Goal: Task Accomplishment & Management: Complete application form

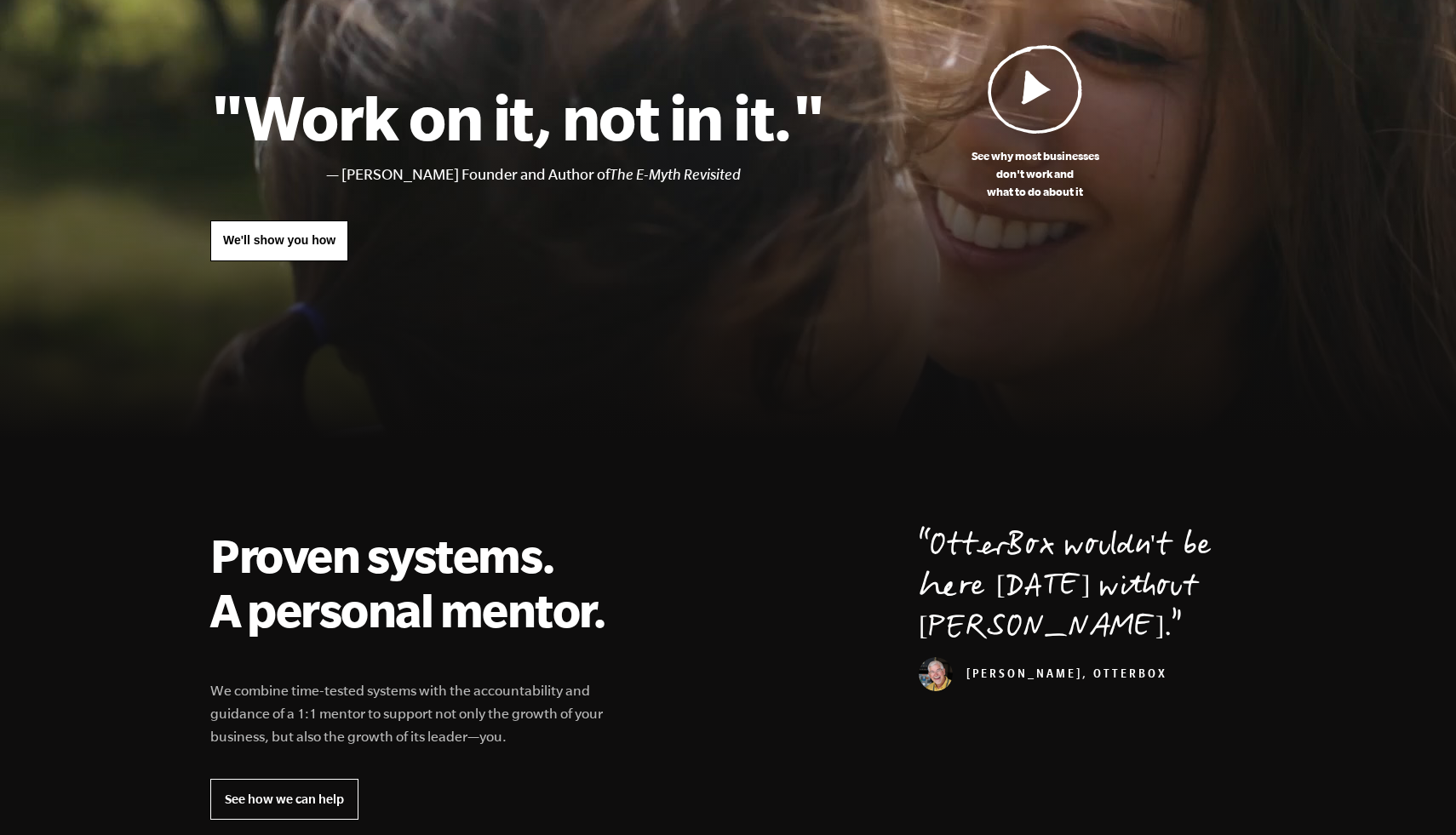
scroll to position [139, 0]
click at [315, 232] on link "We'll show you how" at bounding box center [279, 242] width 138 height 41
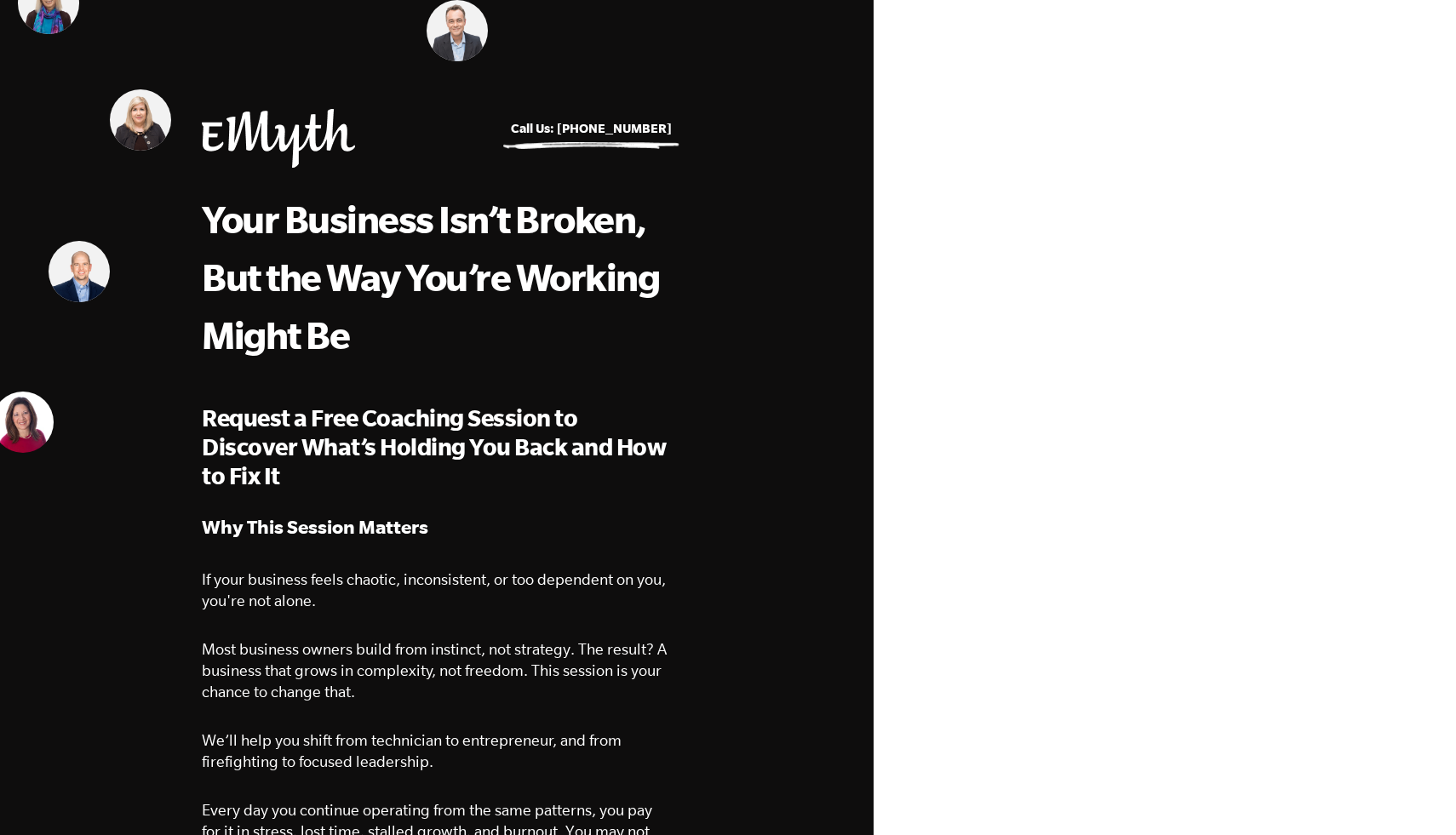
select select "Owner"
select select "501-750K"
select select "United States"
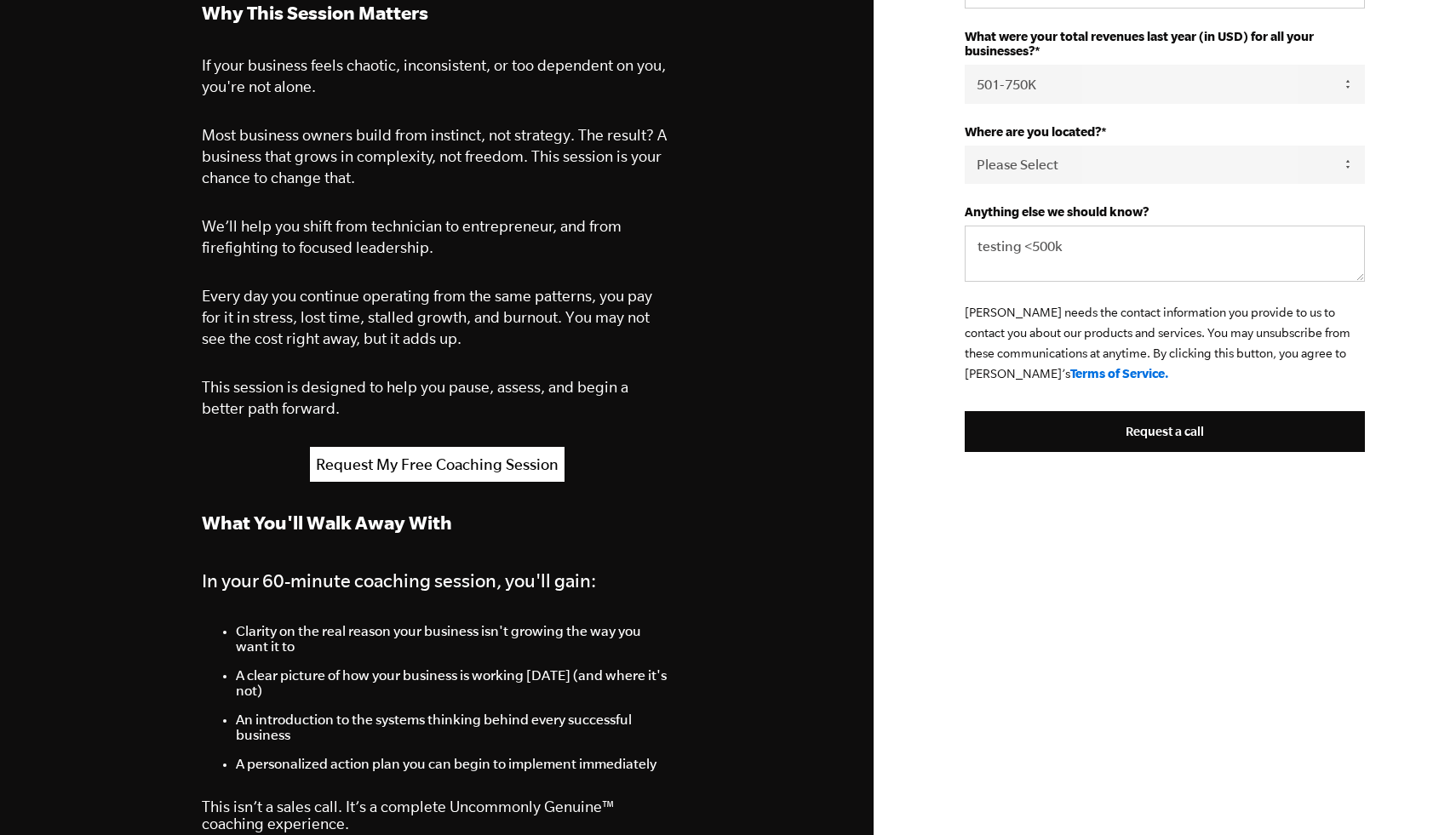
scroll to position [427, 0]
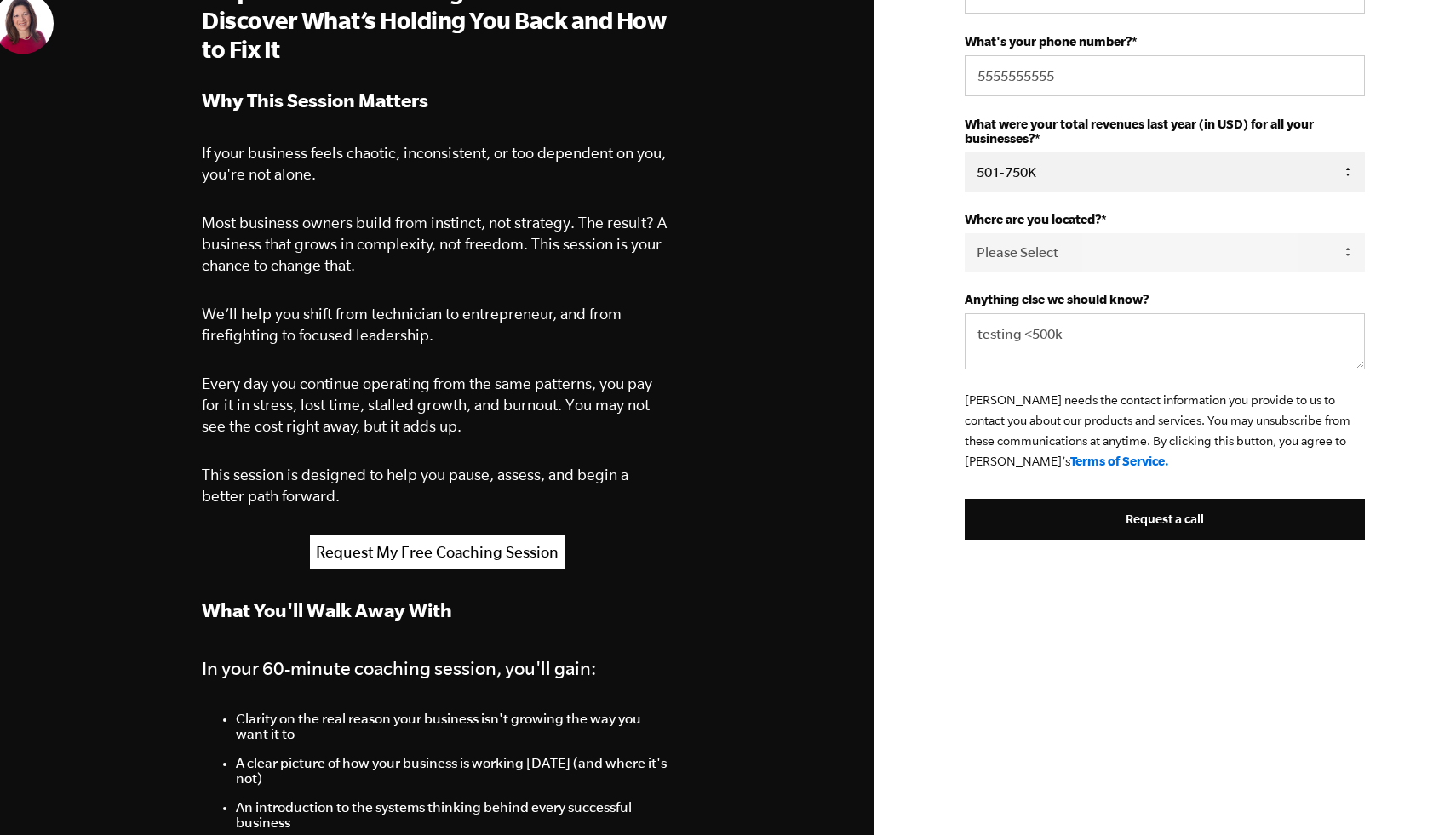
click at [1086, 176] on select "Please Select 0-75K 76-150K 151-275K 276-500K 501-750K 751-1M 1-2.5M 2.5-5M 5-1…" at bounding box center [1164, 171] width 400 height 38
click at [1131, 173] on select "Please Select 0-75K 76-150K 151-275K 276-500K 501-750K 751-1M 1-2.5M 2.5-5M 5-1…" at bounding box center [1164, 171] width 400 height 38
click at [1138, 170] on select "Please Select 0-75K 76-150K 151-275K 276-500K 501-750K 751-1M 1-2.5M 2.5-5M 5-1…" at bounding box center [1164, 171] width 400 height 38
